Goal: Task Accomplishment & Management: Use online tool/utility

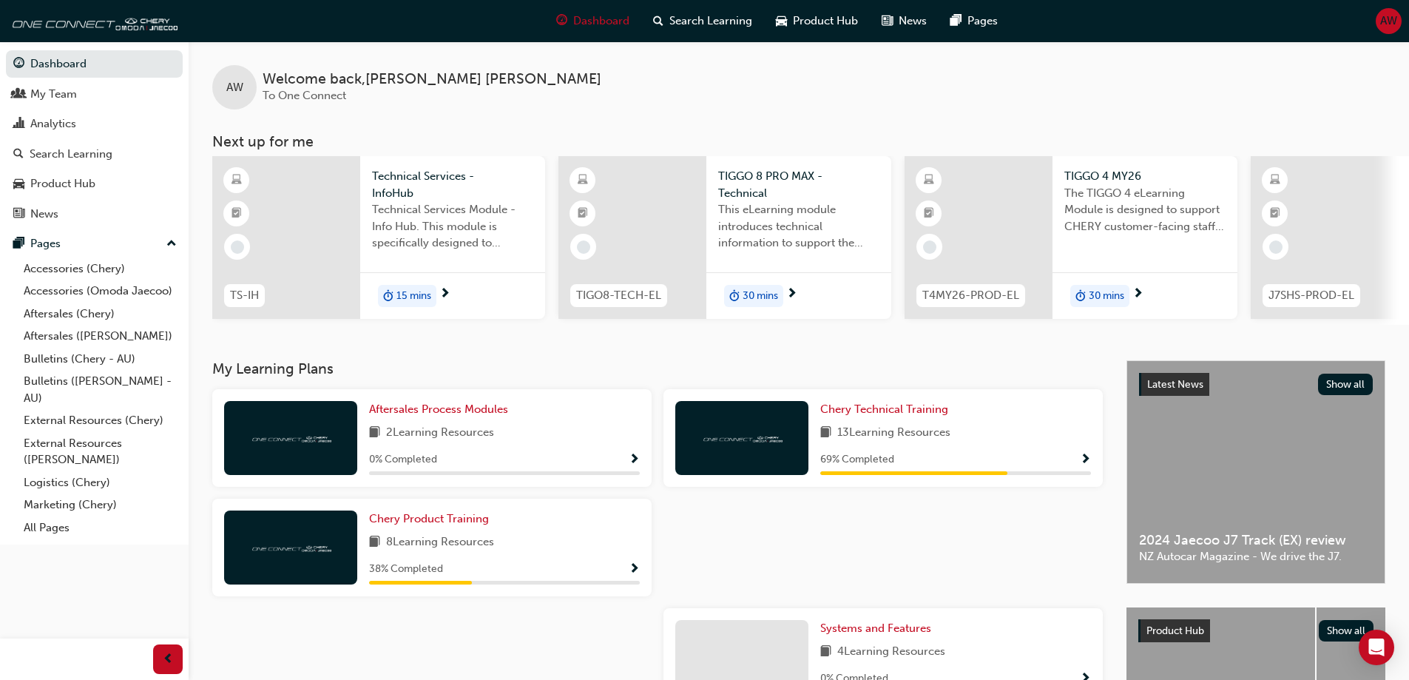
click at [1385, 22] on span "AW" at bounding box center [1388, 21] width 17 height 17
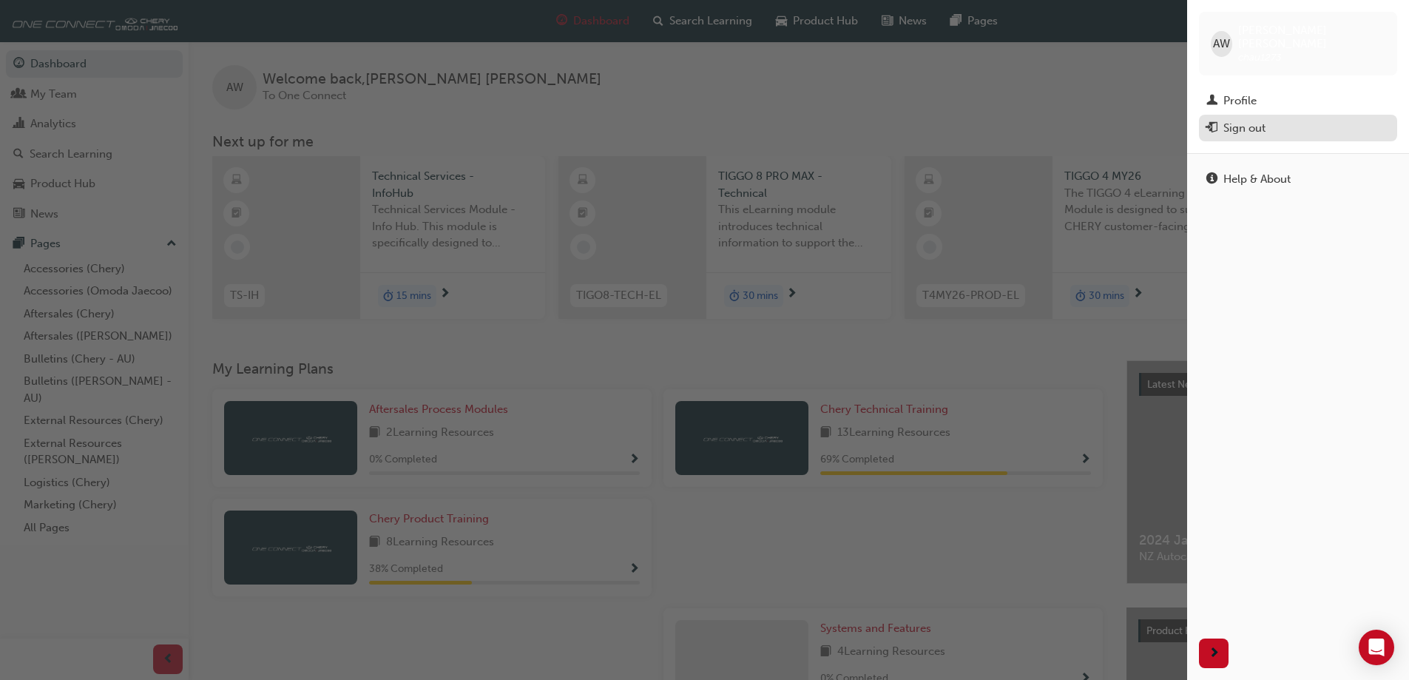
click at [1264, 120] on div "Sign out" at bounding box center [1244, 128] width 42 height 17
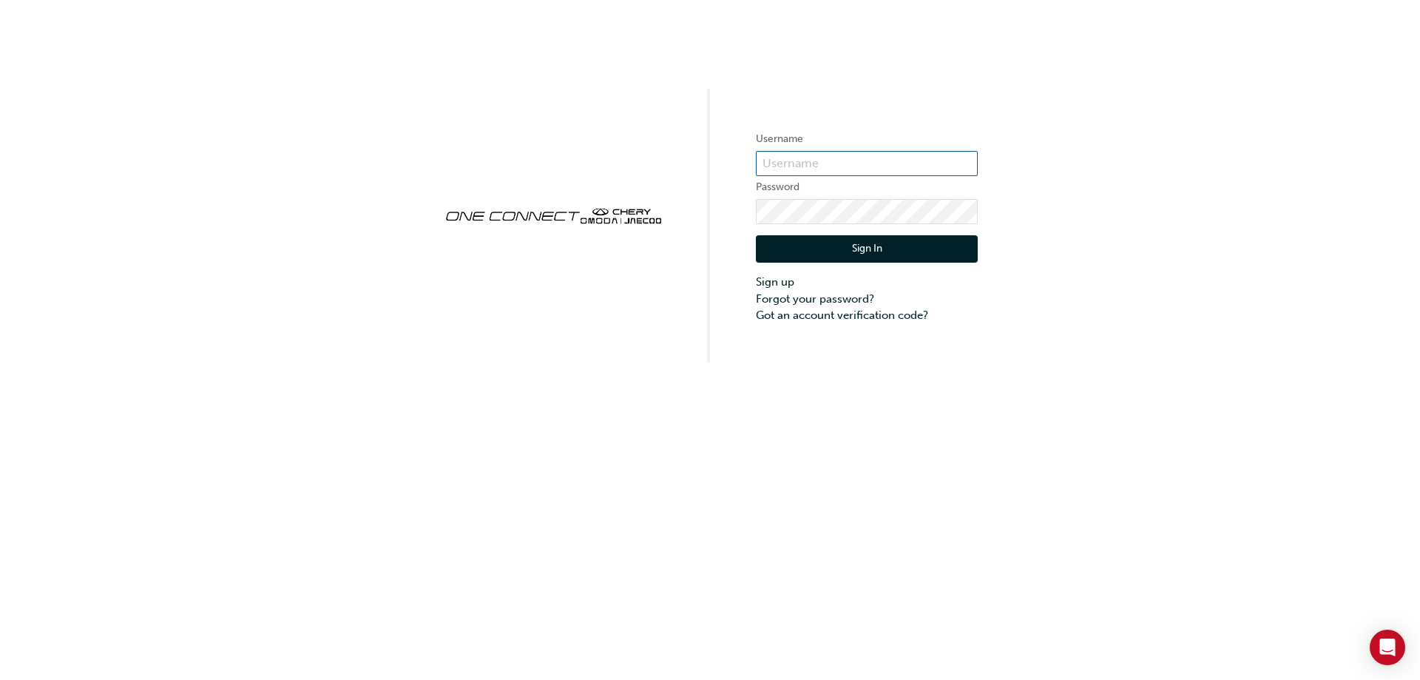
type input "CHAU1273"
click at [785, 168] on input "CHAU1273" at bounding box center [867, 163] width 222 height 25
click at [911, 255] on button "Sign In" at bounding box center [867, 249] width 222 height 28
